Goal: Task Accomplishment & Management: Manage account settings

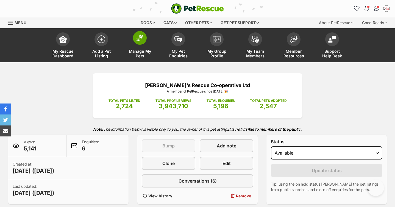
click at [145, 40] on span at bounding box center [140, 38] width 14 height 14
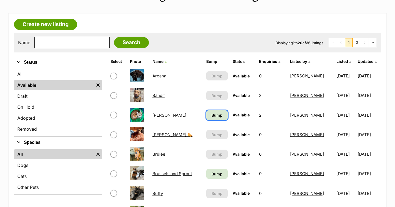
click at [211, 116] on span "Bump" at bounding box center [216, 115] width 11 height 6
click at [220, 172] on link "Bump" at bounding box center [216, 174] width 21 height 10
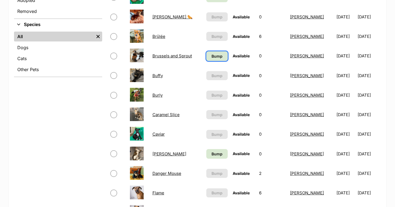
scroll to position [202, 0]
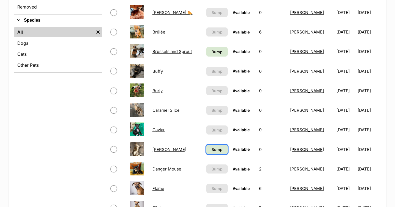
click at [211, 152] on span "Bump" at bounding box center [216, 150] width 11 height 6
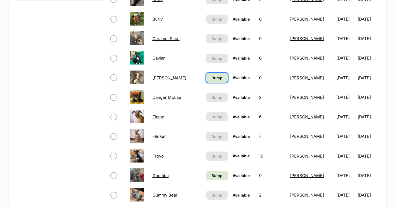
scroll to position [283, 0]
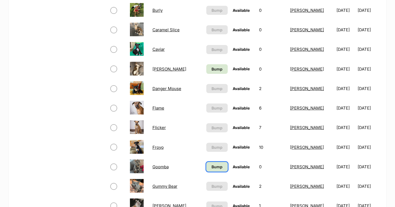
click at [213, 170] on link "Bump" at bounding box center [216, 167] width 21 height 10
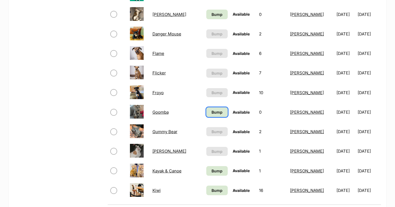
scroll to position [340, 0]
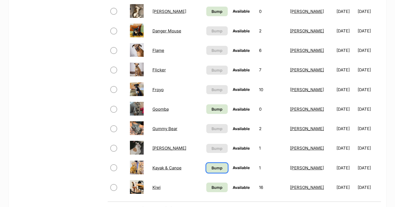
click at [213, 170] on span "Bump" at bounding box center [216, 168] width 11 height 6
click at [215, 185] on span "Bump" at bounding box center [216, 187] width 11 height 6
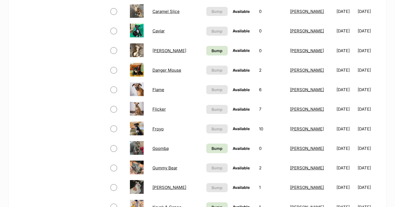
scroll to position [300, 0]
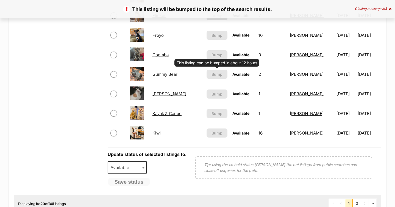
scroll to position [404, 0]
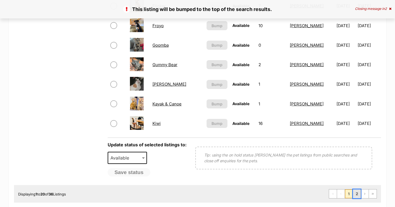
click at [356, 195] on link "2" at bounding box center [357, 193] width 8 height 9
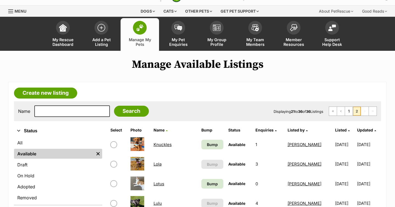
scroll to position [31, 0]
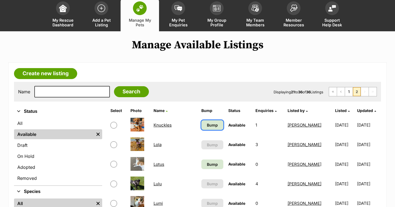
click at [207, 124] on span "Bump" at bounding box center [212, 125] width 11 height 6
click at [205, 170] on td "Bump" at bounding box center [212, 164] width 26 height 19
click at [207, 163] on span "Bump" at bounding box center [212, 164] width 11 height 6
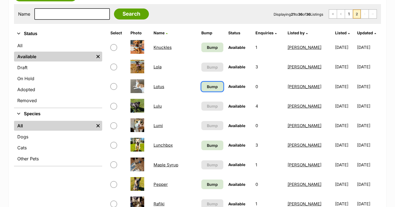
scroll to position [111, 0]
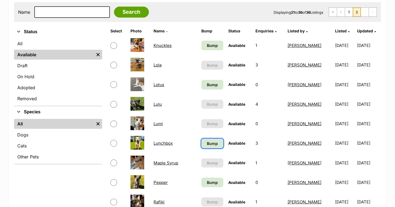
click at [207, 142] on span "Bump" at bounding box center [212, 144] width 11 height 6
click at [207, 183] on span "Bump" at bounding box center [212, 182] width 11 height 6
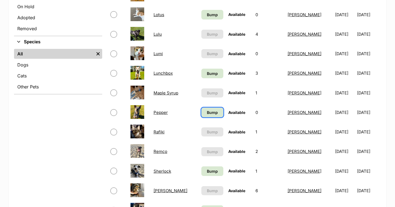
scroll to position [200, 0]
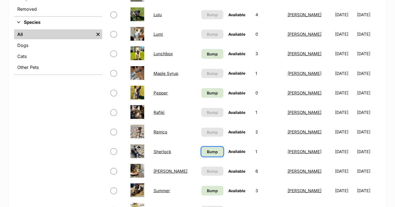
click at [207, 151] on span "Bump" at bounding box center [212, 152] width 11 height 6
click at [207, 193] on span "Bump" at bounding box center [212, 191] width 11 height 6
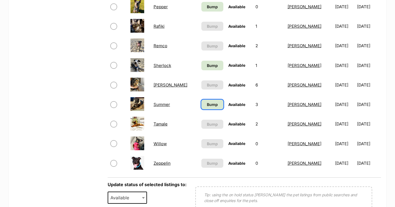
scroll to position [328, 0]
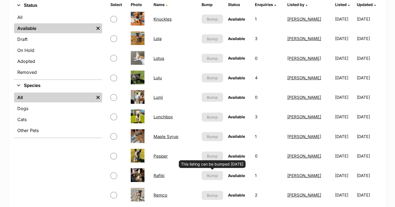
scroll to position [84, 0]
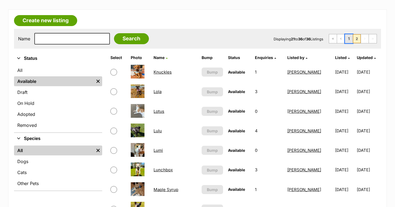
click at [350, 38] on link "1" at bounding box center [349, 38] width 8 height 9
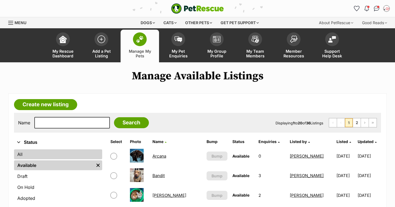
click at [36, 157] on link "All" at bounding box center [58, 154] width 88 height 10
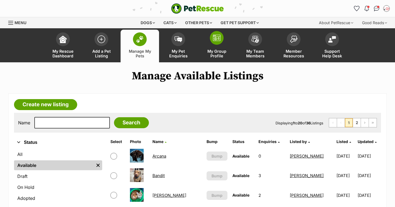
click at [209, 39] on link "My Group Profile" at bounding box center [216, 46] width 38 height 33
